Goal: Navigation & Orientation: Understand site structure

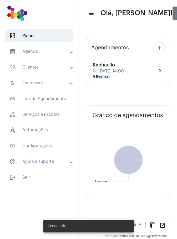
type input "[URL][DOMAIN_NAME]"
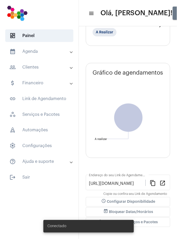
scroll to position [63, 0]
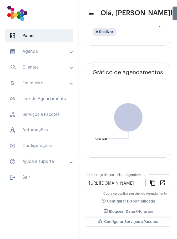
click at [63, 162] on mat-panel-title "help_outline Ajuda e suporte" at bounding box center [39, 162] width 61 height 6
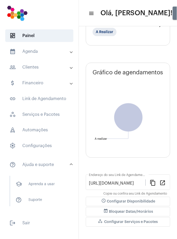
click at [50, 50] on mat-panel-title "calendar_month_outlined Agenda" at bounding box center [39, 51] width 61 height 6
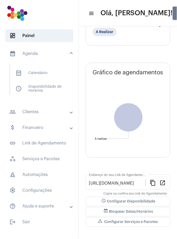
click at [70, 112] on span at bounding box center [71, 112] width 2 height 4
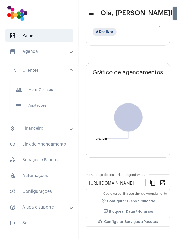
click at [55, 88] on span "people_outline Meus Clientes" at bounding box center [38, 90] width 55 height 13
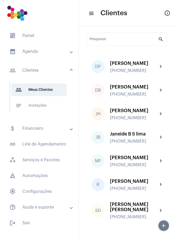
click at [168, 15] on mat-icon "info_outlined" at bounding box center [167, 13] width 6 height 6
click at [51, 106] on span "notes Anotações" at bounding box center [38, 105] width 55 height 13
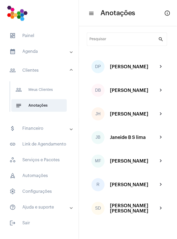
click at [55, 130] on mat-panel-title "attach_money Financeiro" at bounding box center [39, 129] width 61 height 6
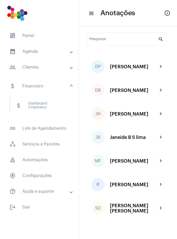
click at [54, 106] on span "attach_money Dashboard Financeiro" at bounding box center [38, 105] width 55 height 13
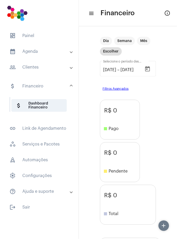
click at [56, 144] on span "workspaces_outlined Serviços e Pacotes" at bounding box center [39, 144] width 68 height 13
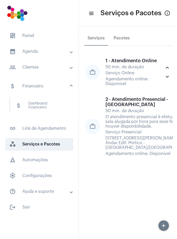
click at [51, 159] on span "rocket_outlined Automações" at bounding box center [39, 160] width 68 height 13
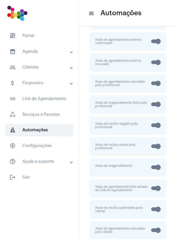
scroll to position [165, 0]
click at [59, 165] on mat-panel-title "help_outline Ajuda e suporte" at bounding box center [39, 162] width 61 height 6
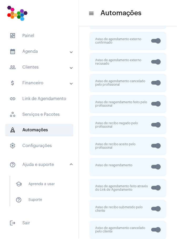
click at [40, 198] on span "help_outline Suporte" at bounding box center [38, 200] width 55 height 13
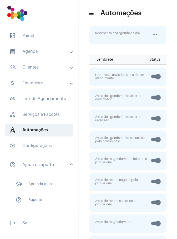
scroll to position [0, 0]
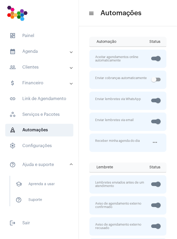
click at [50, 66] on mat-panel-title "people_outline Clientes" at bounding box center [39, 67] width 61 height 6
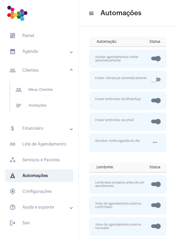
click at [47, 192] on span "settings Configurações" at bounding box center [39, 192] width 68 height 13
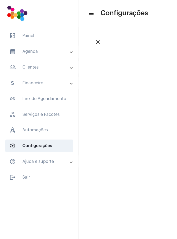
click at [94, 16] on mat-toolbar-row "menu Configurações" at bounding box center [128, 13] width 98 height 17
click at [34, 37] on span "dashboard Painel" at bounding box center [39, 35] width 68 height 13
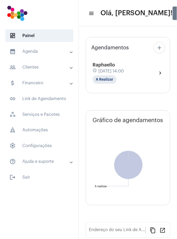
type input "[URL][DOMAIN_NAME]"
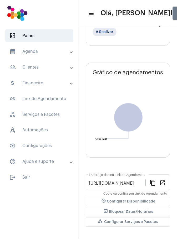
scroll to position [63, 0]
click at [49, 38] on span "dashboard Painel" at bounding box center [39, 35] width 68 height 13
click at [49, 54] on mat-panel-title "calendar_month_outlined Agenda" at bounding box center [39, 51] width 61 height 6
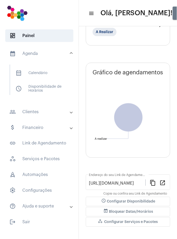
click at [38, 110] on mat-panel-title "people_outline Clientes" at bounding box center [39, 112] width 61 height 6
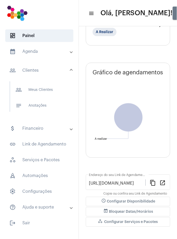
click at [46, 92] on span "people_outline Meus Clientes" at bounding box center [38, 90] width 55 height 13
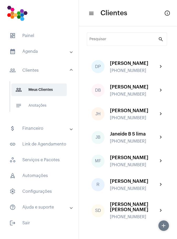
click at [168, 14] on mat-icon "info_outlined" at bounding box center [167, 13] width 6 height 6
click at [26, 206] on mat-panel-title "help_outline Ajuda e suporte" at bounding box center [39, 208] width 61 height 6
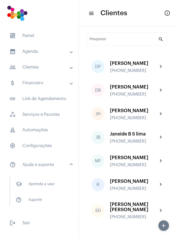
click at [89, 15] on mat-icon "menu" at bounding box center [90, 13] width 5 height 6
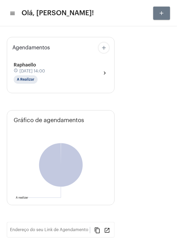
type input "[URL][DOMAIN_NAME]"
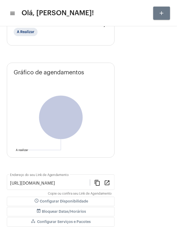
scroll to position [63, 0]
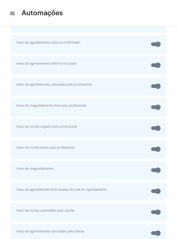
scroll to position [165, 0]
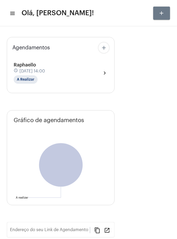
type input "[URL][DOMAIN_NAME]"
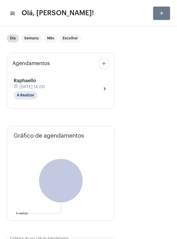
click at [11, 15] on mat-icon "menu" at bounding box center [11, 13] width 5 height 6
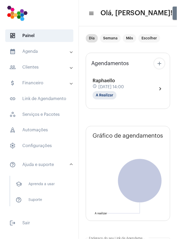
click at [42, 147] on span "settings Configurações" at bounding box center [39, 146] width 68 height 13
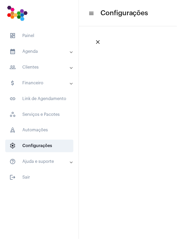
click at [42, 149] on span "settings Configurações" at bounding box center [39, 146] width 68 height 13
click at [10, 149] on span "settings" at bounding box center [12, 146] width 6 height 6
click at [48, 163] on mat-panel-title "help_outline Ajuda e suporte" at bounding box center [39, 162] width 61 height 6
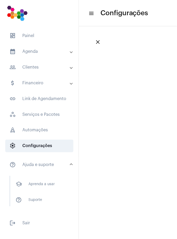
click at [50, 185] on span "school Aprenda a usar" at bounding box center [38, 184] width 55 height 13
